Goal: Navigation & Orientation: Find specific page/section

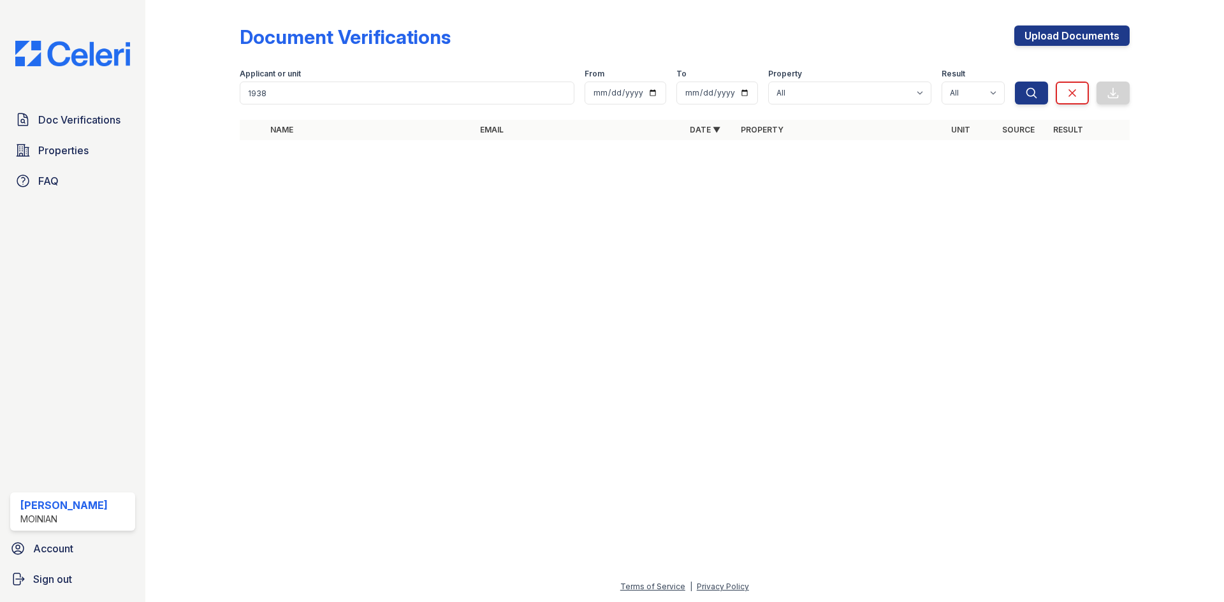
click at [85, 56] on img at bounding box center [72, 53] width 135 height 25
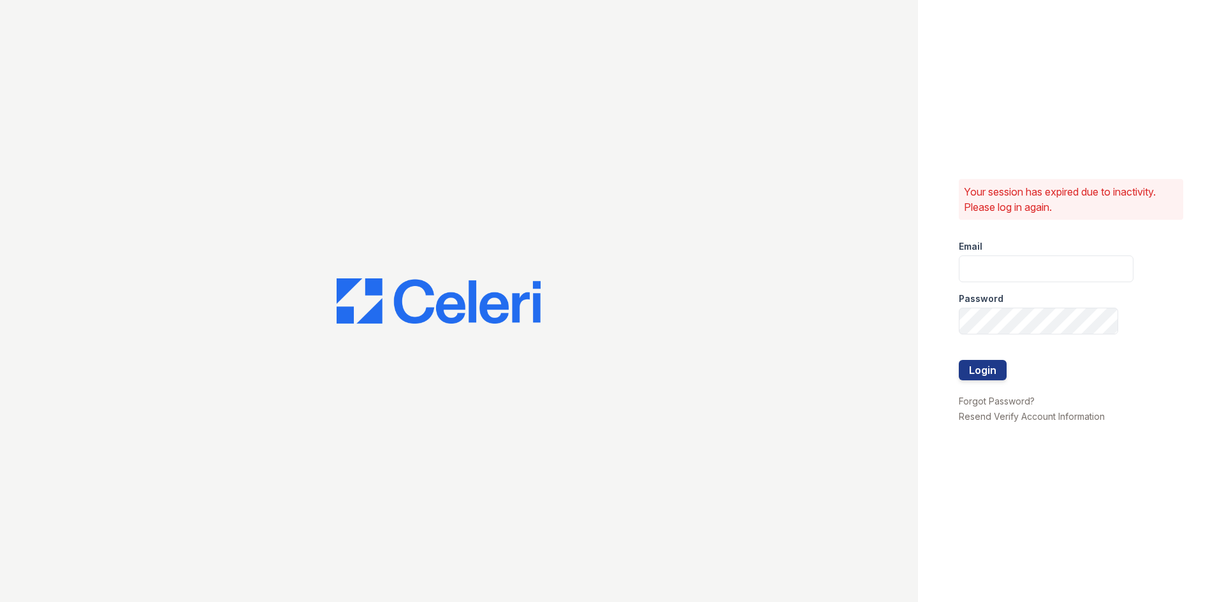
type input "eli@moiniangroup.com"
click at [990, 368] on button "Login" at bounding box center [983, 370] width 48 height 20
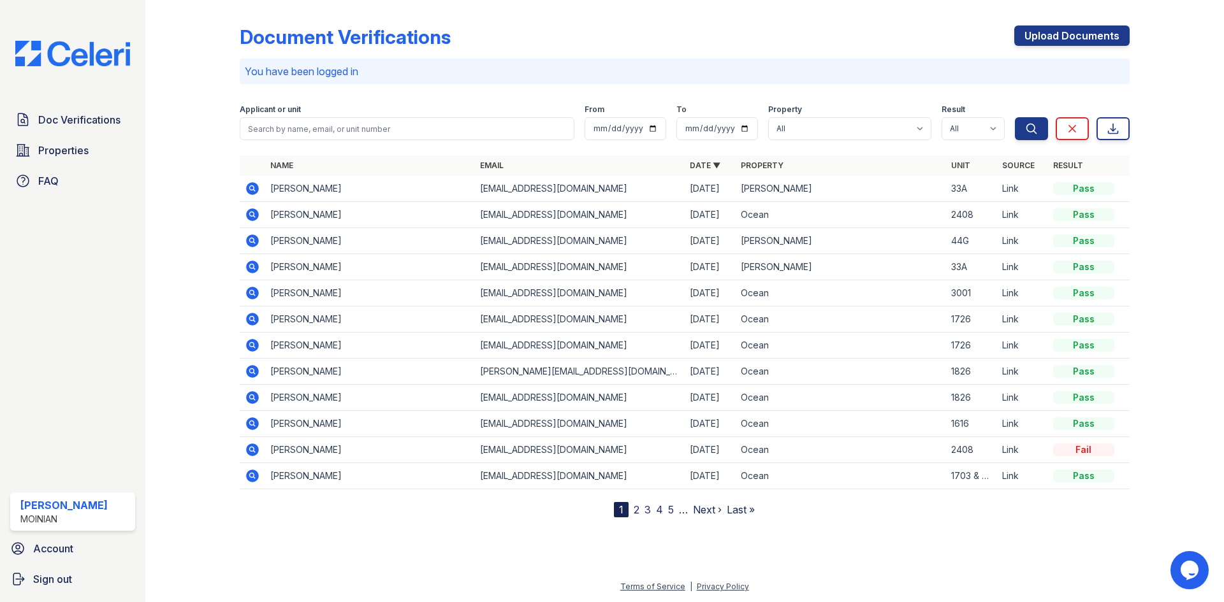
click at [634, 511] on link "2" at bounding box center [637, 509] width 6 height 13
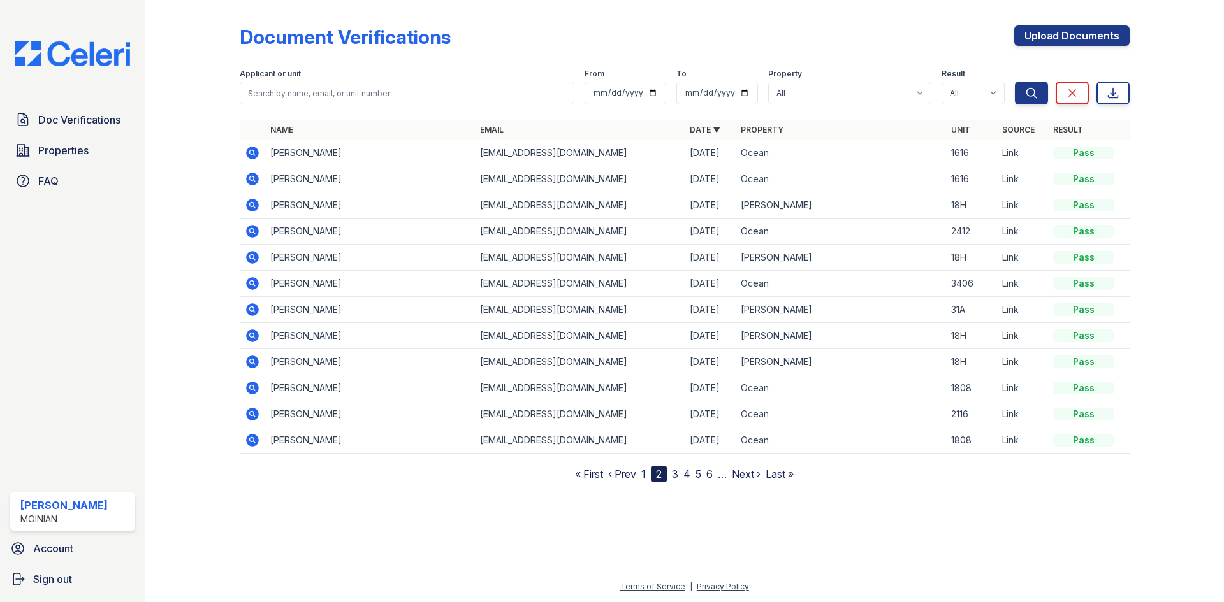
click at [675, 474] on link "3" at bounding box center [675, 474] width 6 height 13
click at [637, 475] on link "1" at bounding box center [637, 474] width 4 height 13
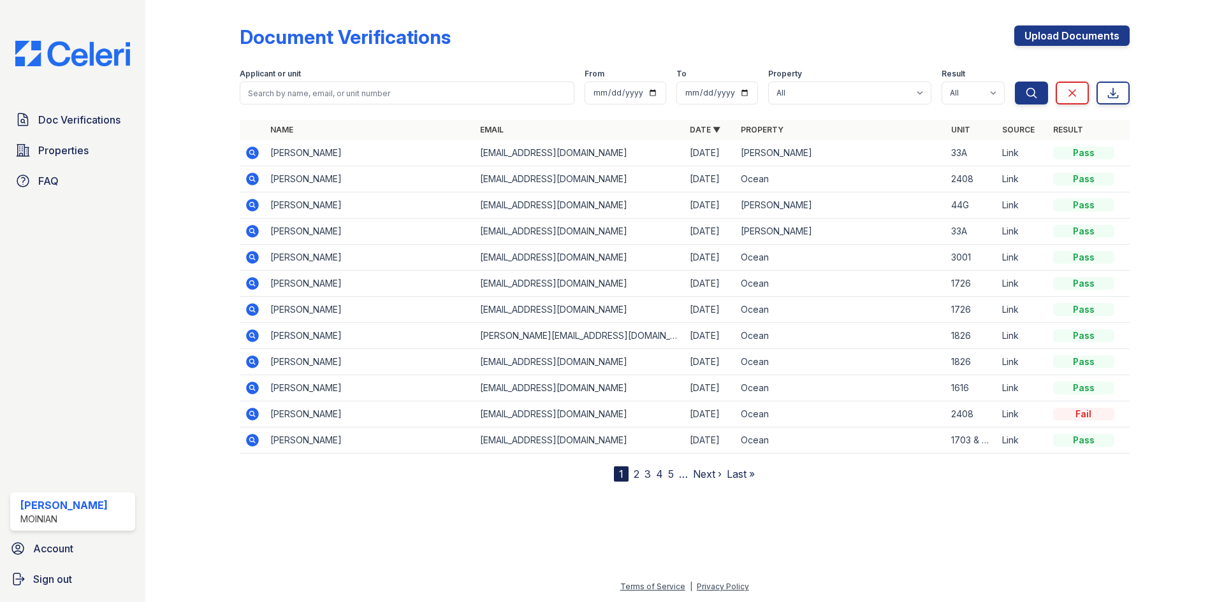
click at [637, 475] on link "2" at bounding box center [637, 474] width 6 height 13
